Goal: Transaction & Acquisition: Purchase product/service

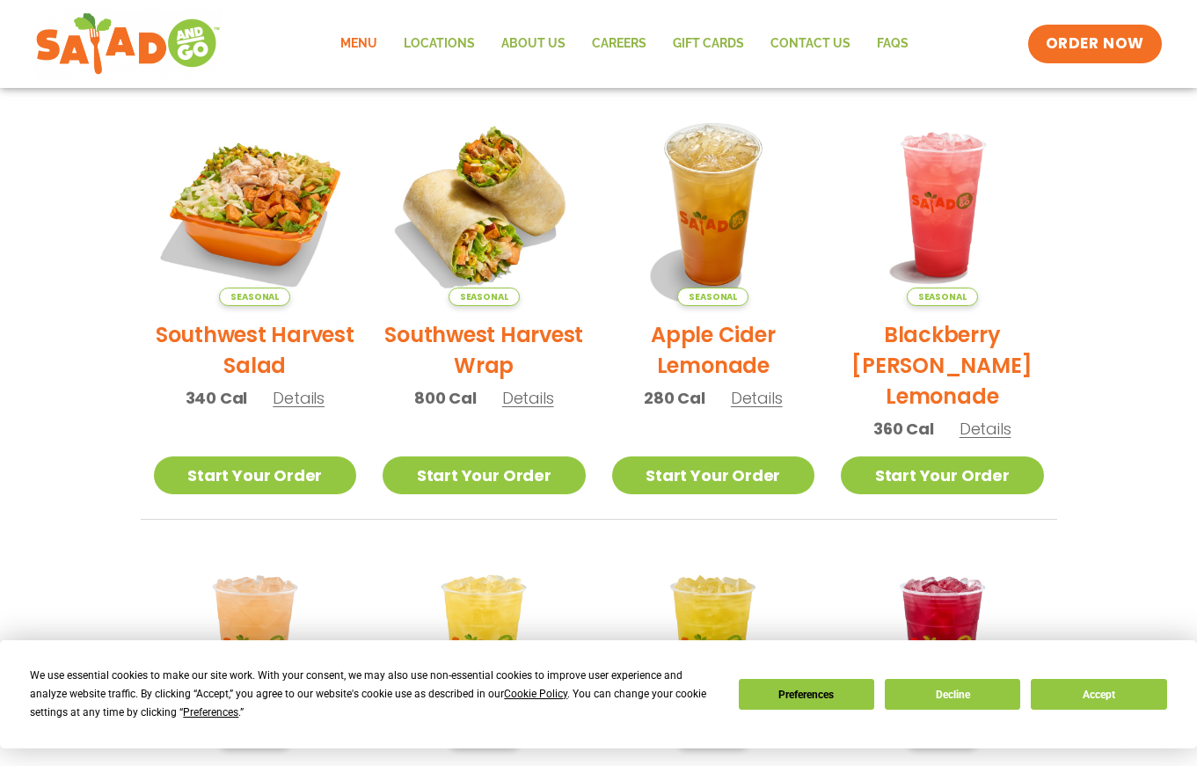
scroll to position [393, 0]
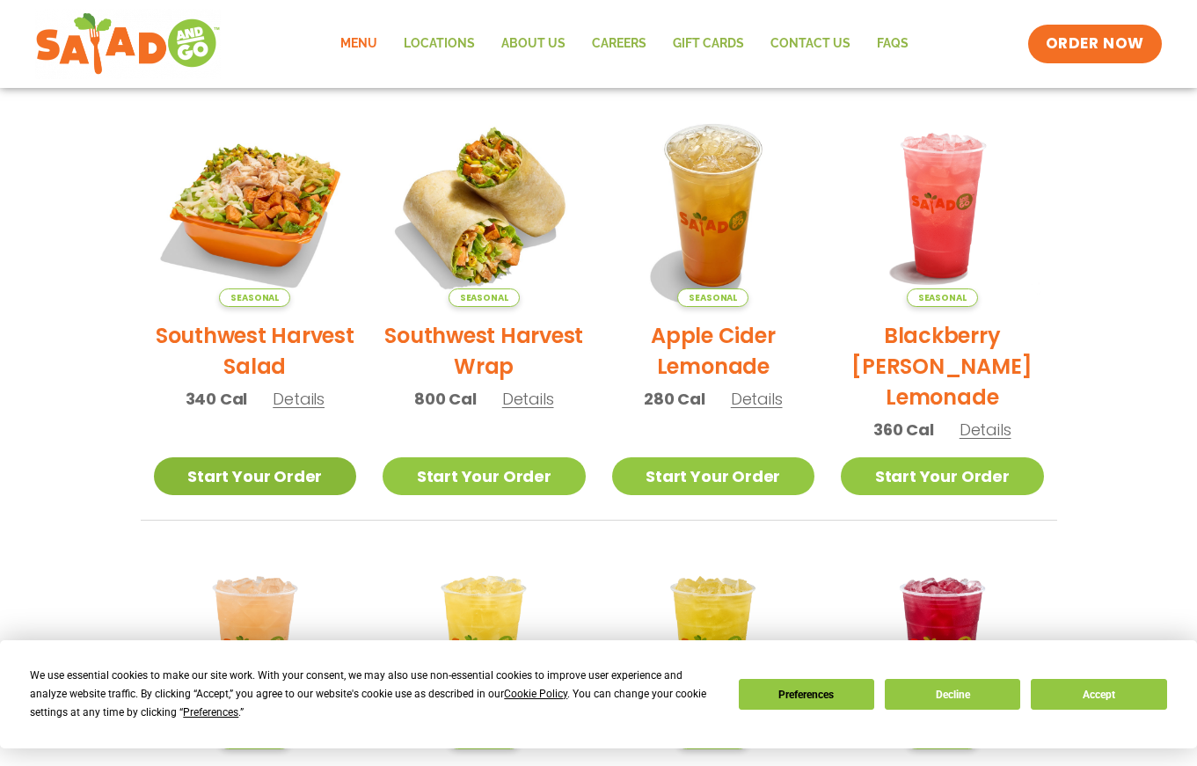
click at [259, 478] on link "Start Your Order" at bounding box center [255, 476] width 203 height 38
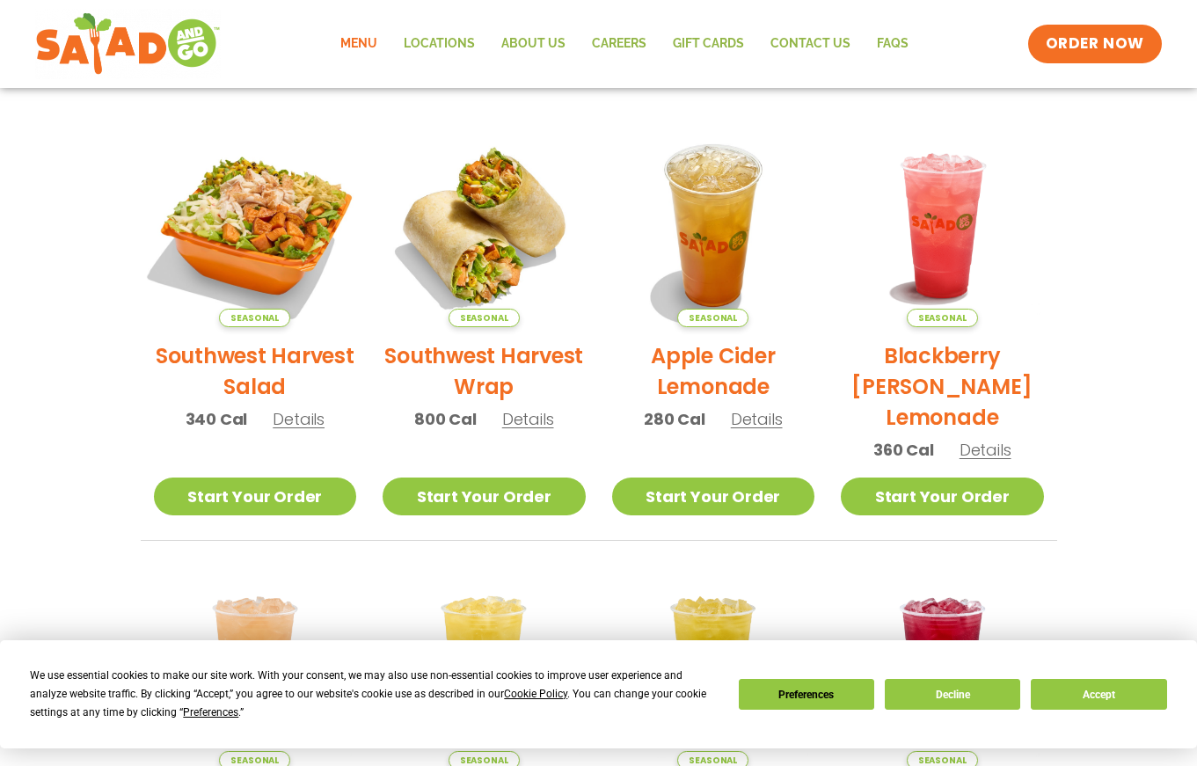
scroll to position [388, 0]
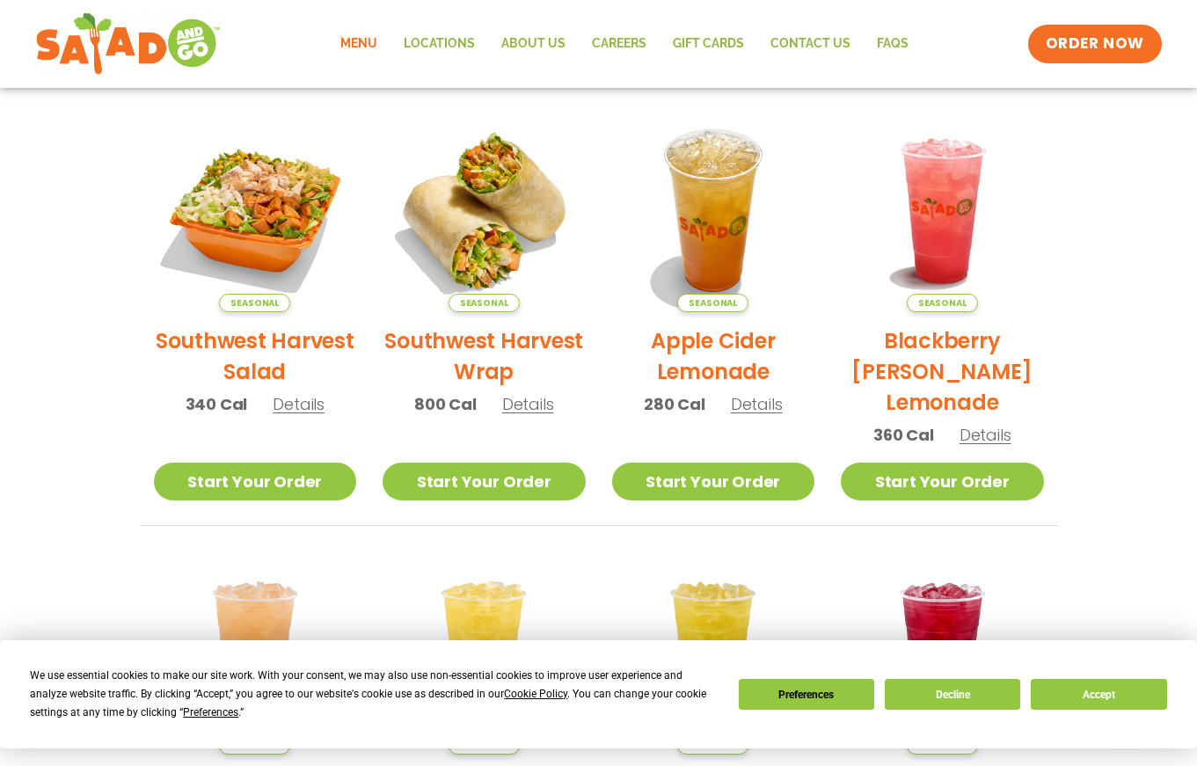
click at [294, 407] on span "Details" at bounding box center [299, 404] width 52 height 22
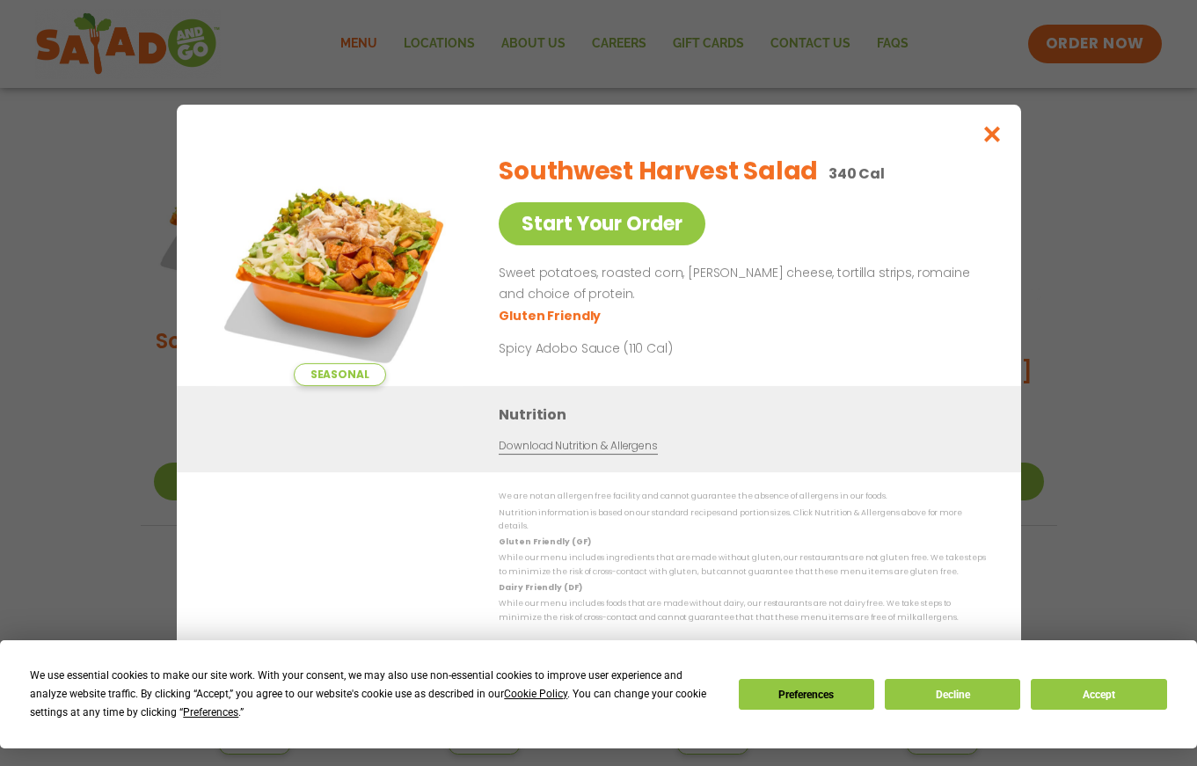
click at [990, 125] on icon "Close modal" at bounding box center [992, 134] width 22 height 18
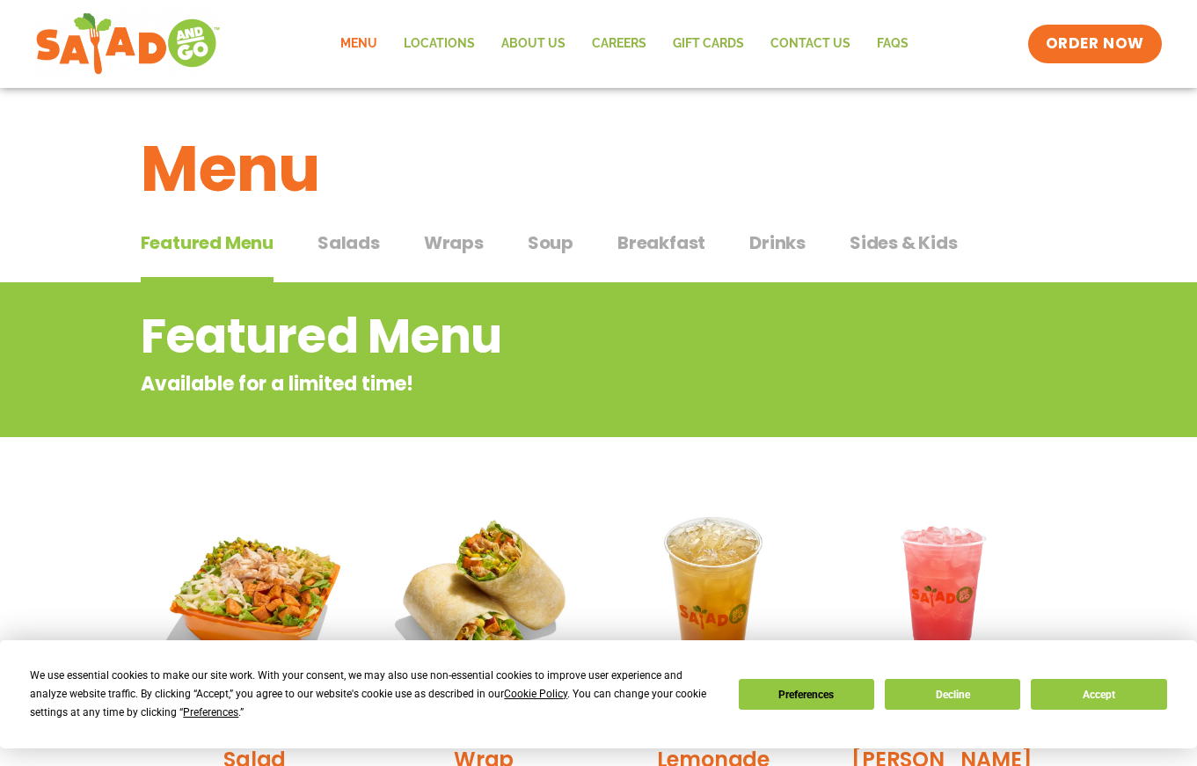
scroll to position [0, 0]
click at [347, 238] on span "Salads" at bounding box center [349, 243] width 62 height 26
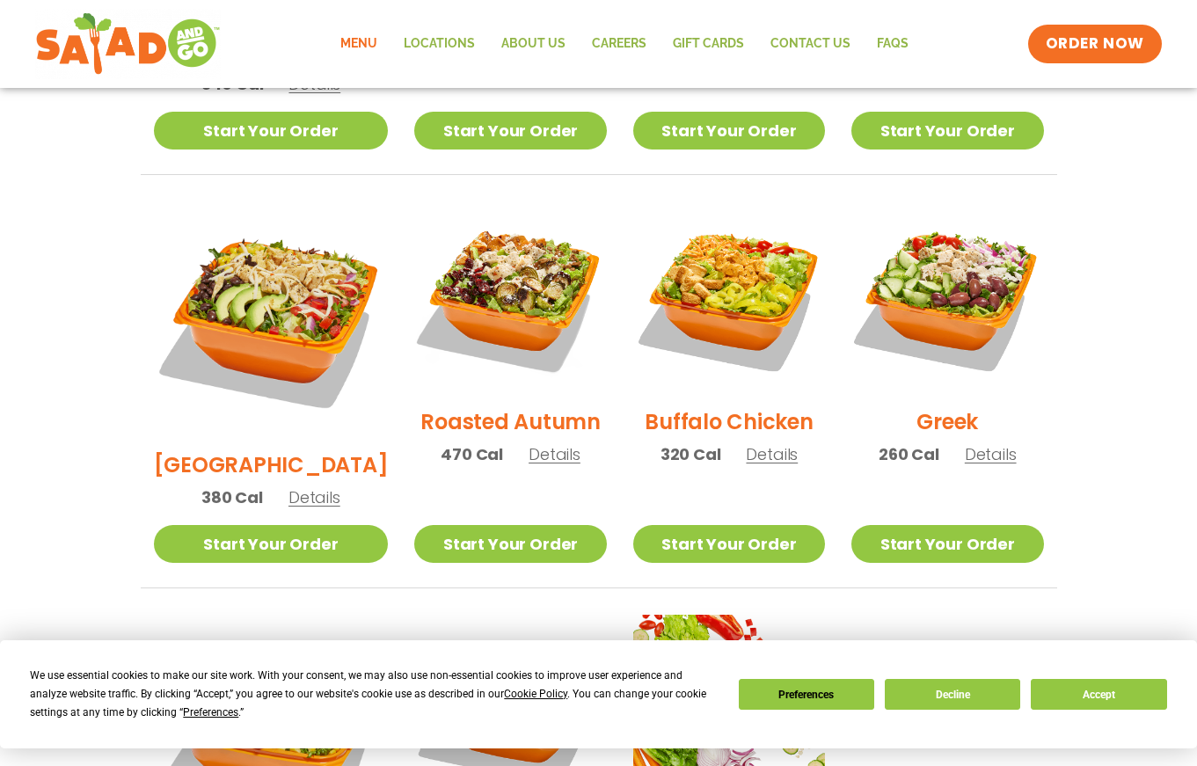
scroll to position [826, 0]
click at [984, 444] on span "Details" at bounding box center [991, 455] width 52 height 22
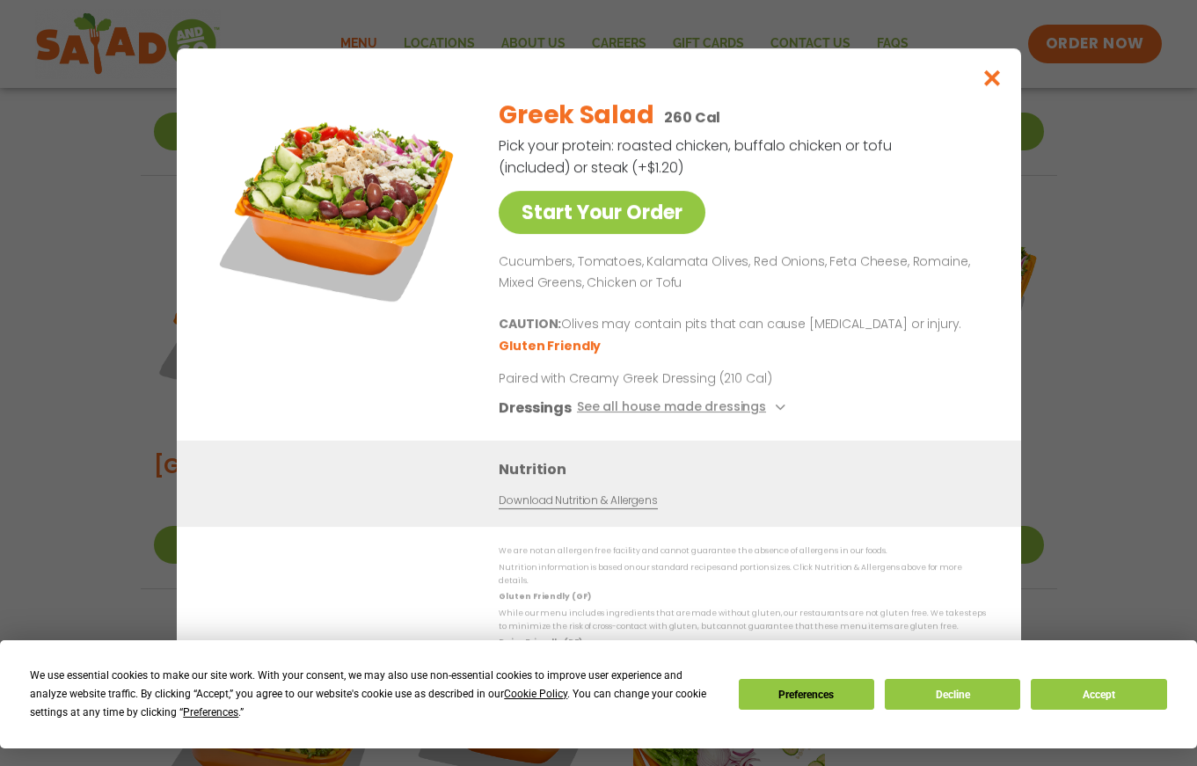
click at [628, 398] on button "See all house made dressings" at bounding box center [683, 409] width 214 height 22
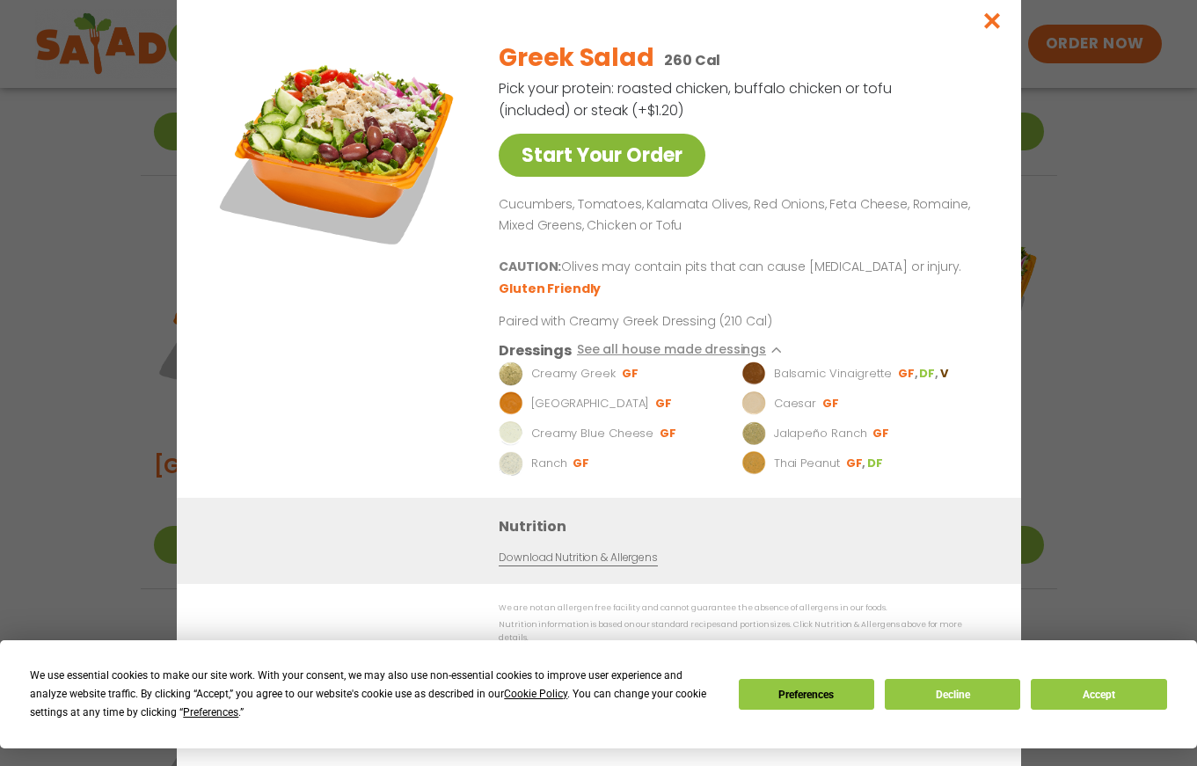
click at [599, 134] on link "Start Your Order" at bounding box center [602, 155] width 207 height 43
